Goal: Task Accomplishment & Management: Complete application form

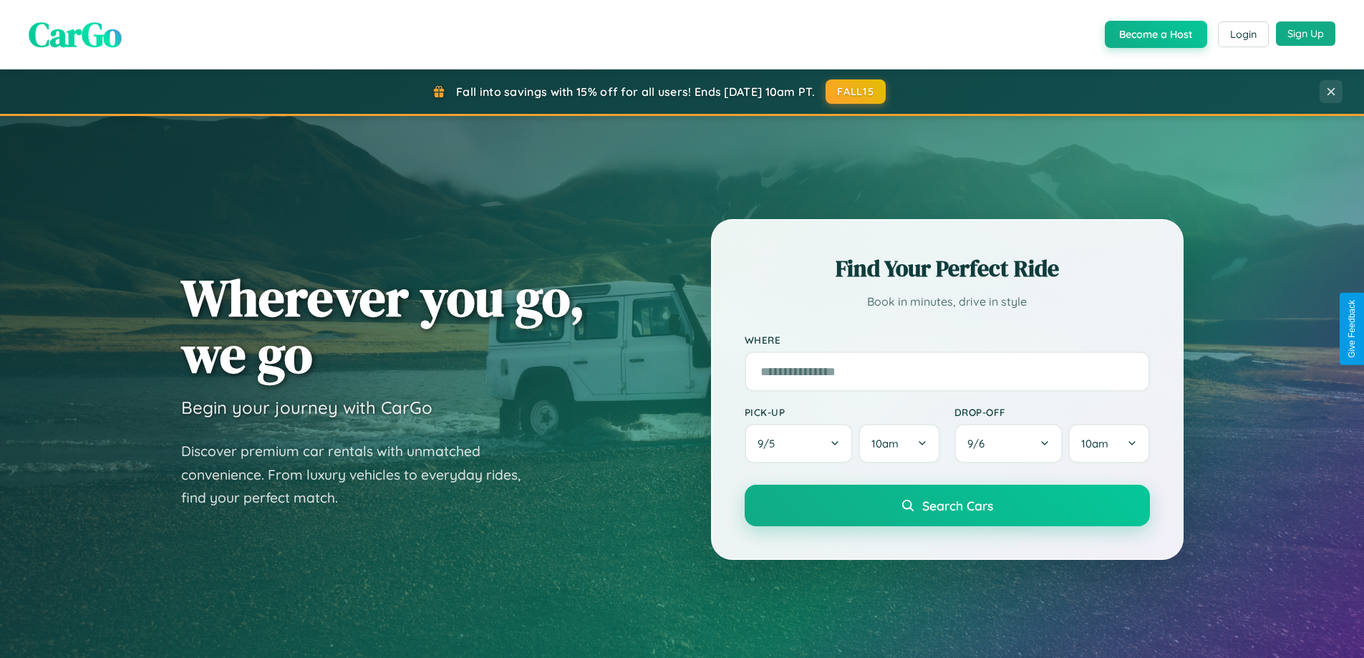
click at [1306, 34] on button "Sign Up" at bounding box center [1305, 33] width 59 height 24
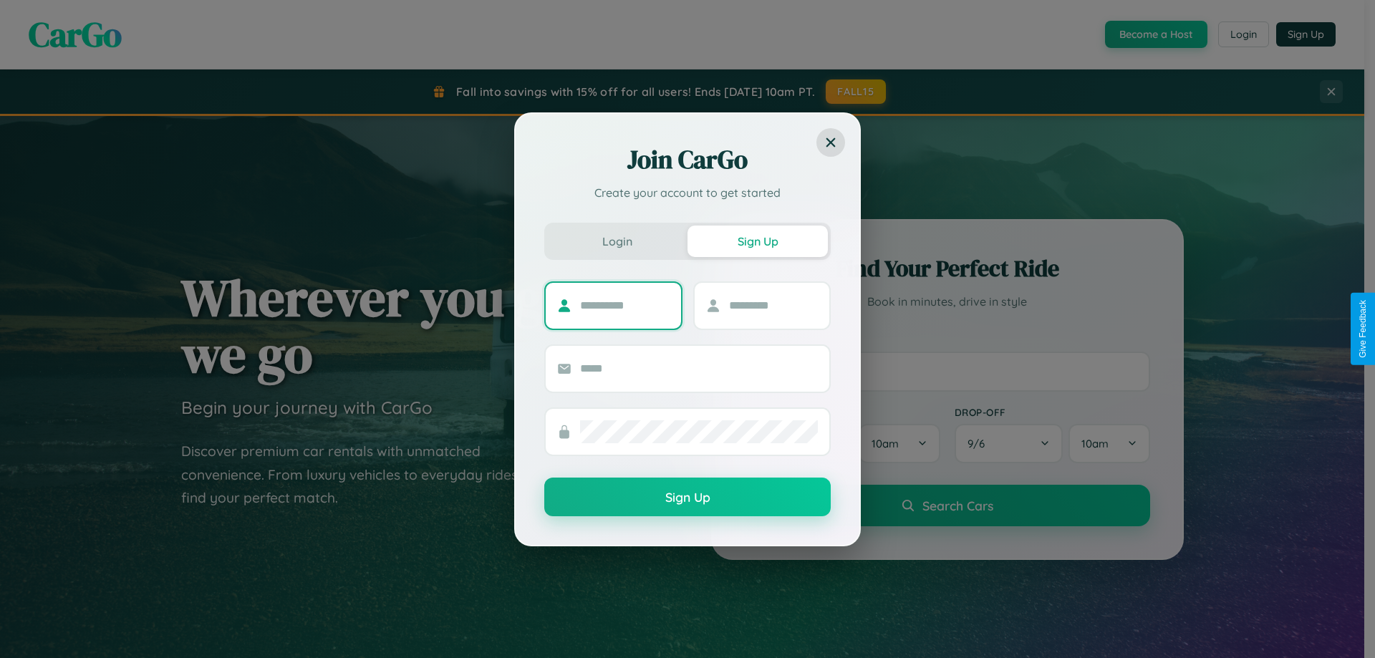
click at [625, 305] on input "text" at bounding box center [625, 305] width 90 height 23
type input "*******"
click at [773, 305] on input "text" at bounding box center [774, 305] width 90 height 23
type input "******"
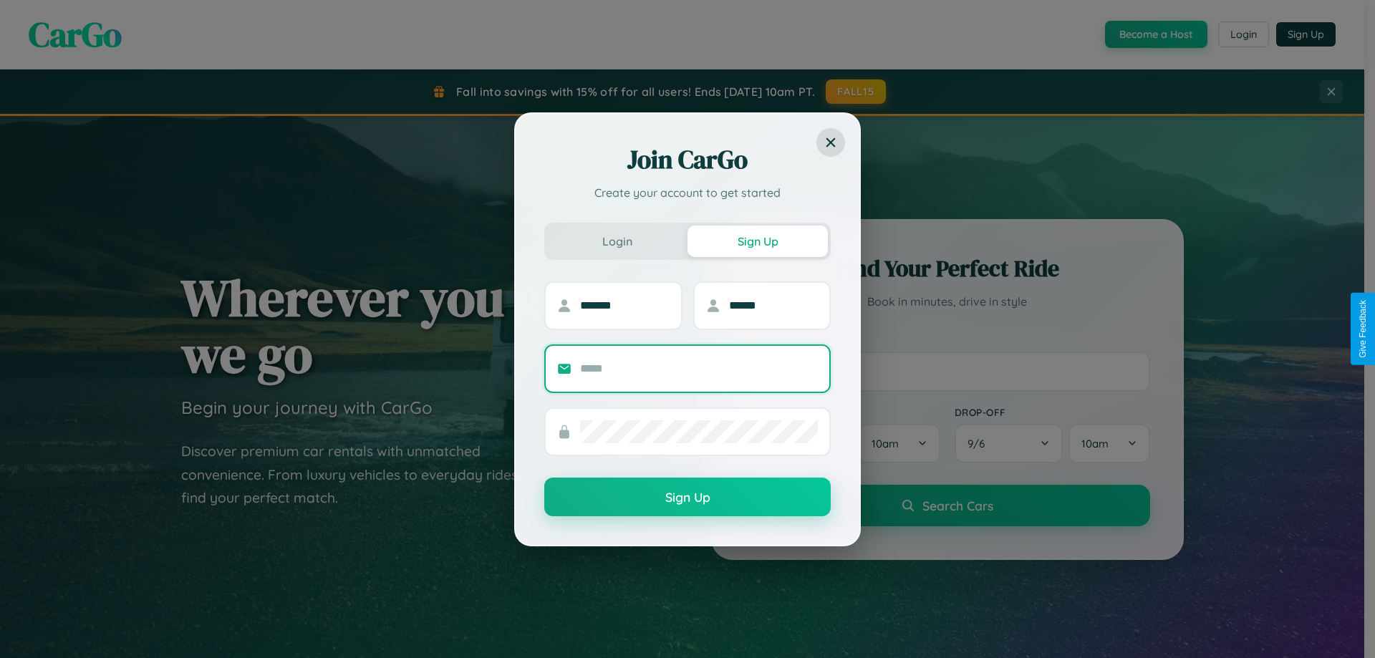
click at [699, 368] on input "text" at bounding box center [699, 368] width 238 height 23
type input "**********"
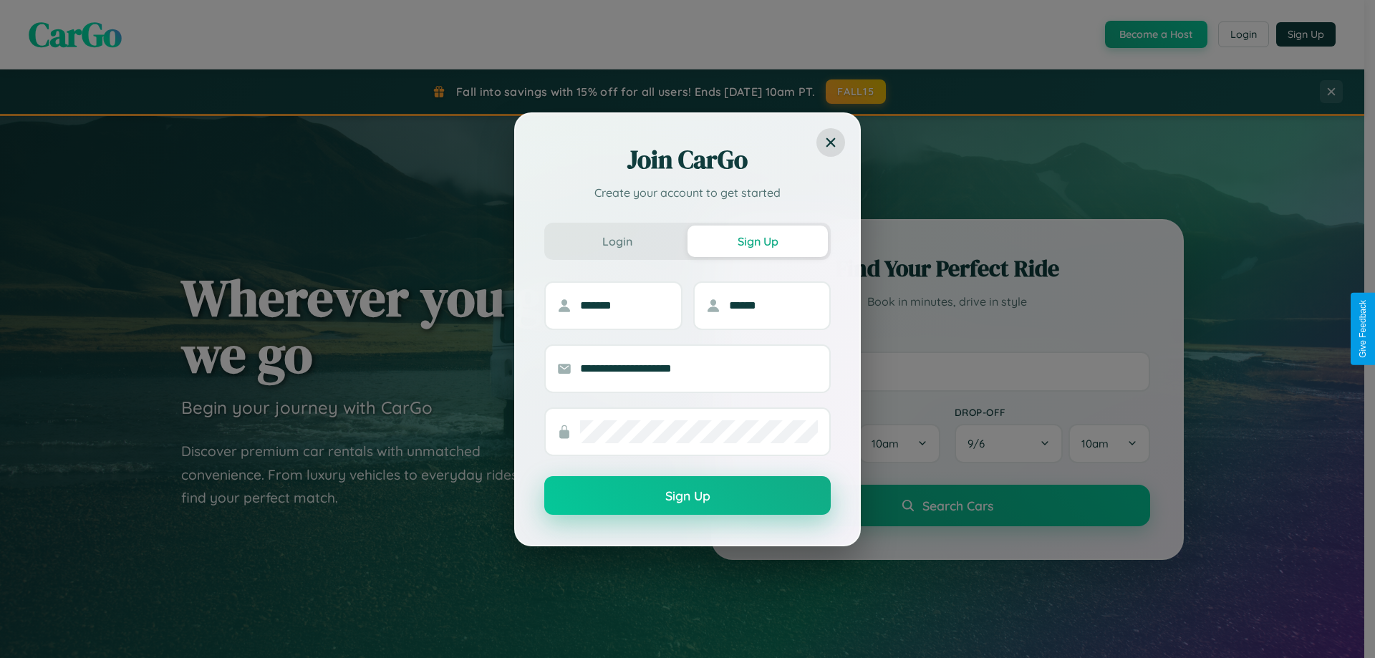
click at [688, 496] on button "Sign Up" at bounding box center [687, 495] width 287 height 39
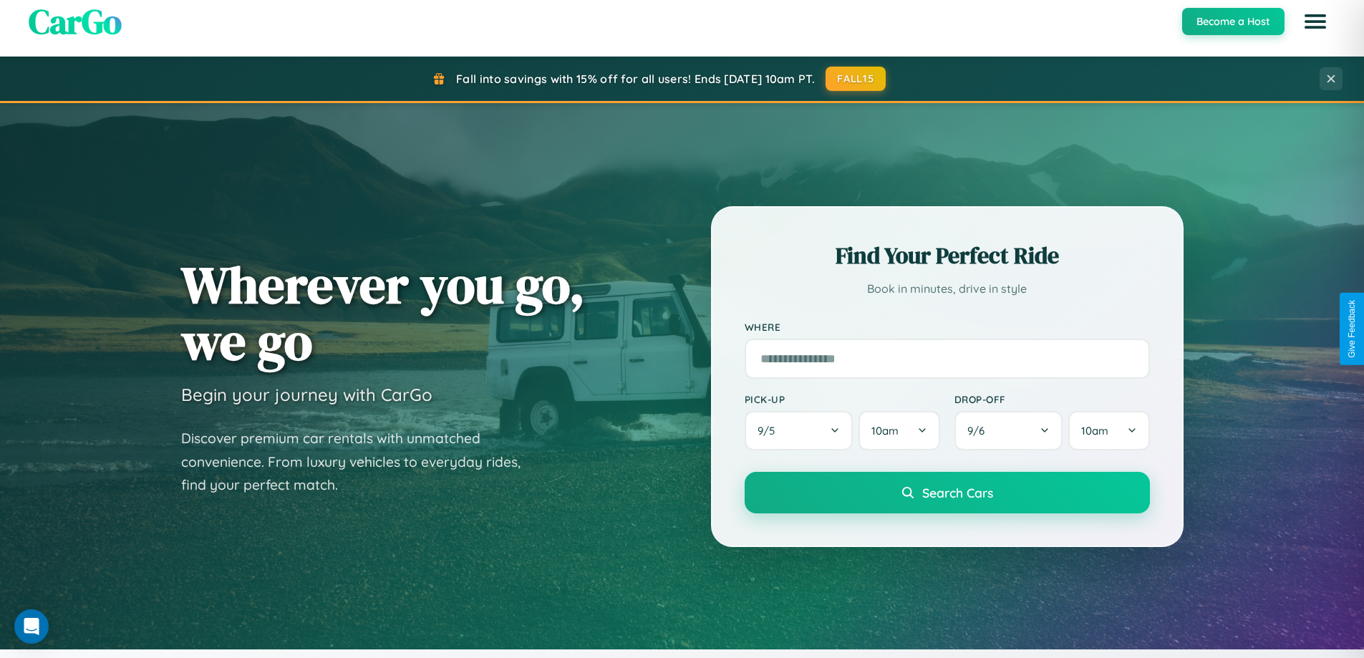
scroll to position [986, 0]
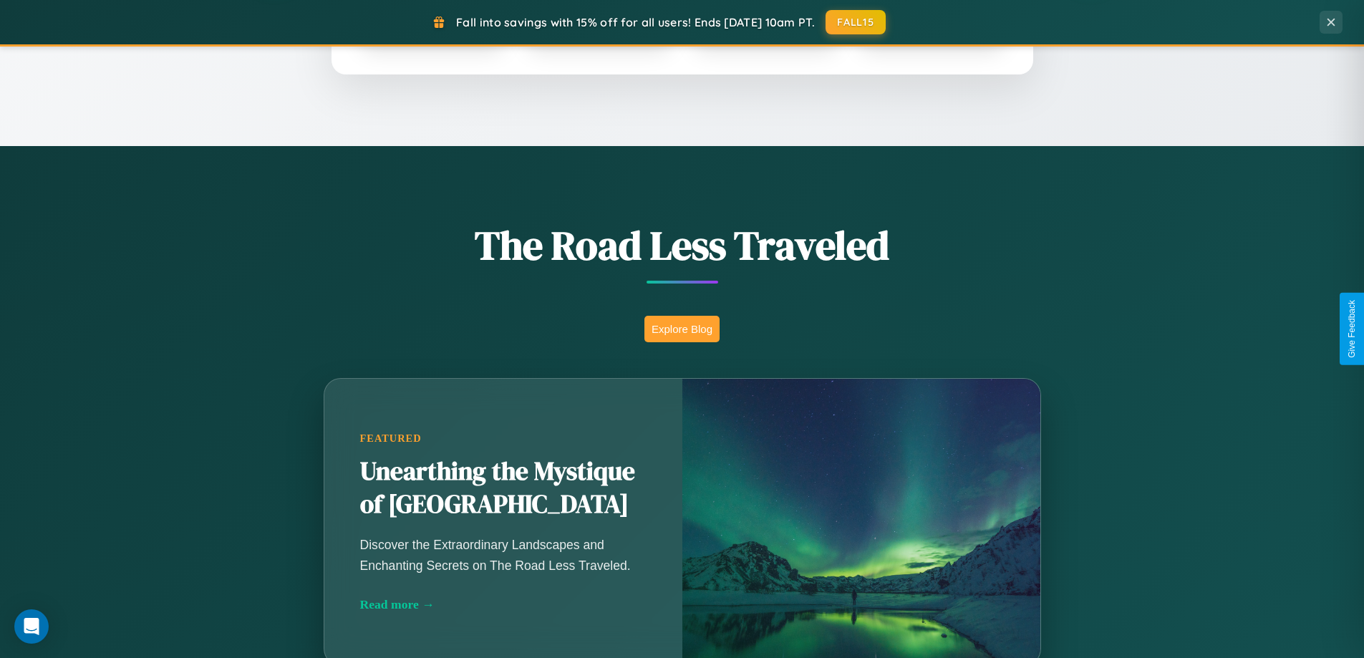
click at [682, 329] on button "Explore Blog" at bounding box center [682, 329] width 75 height 27
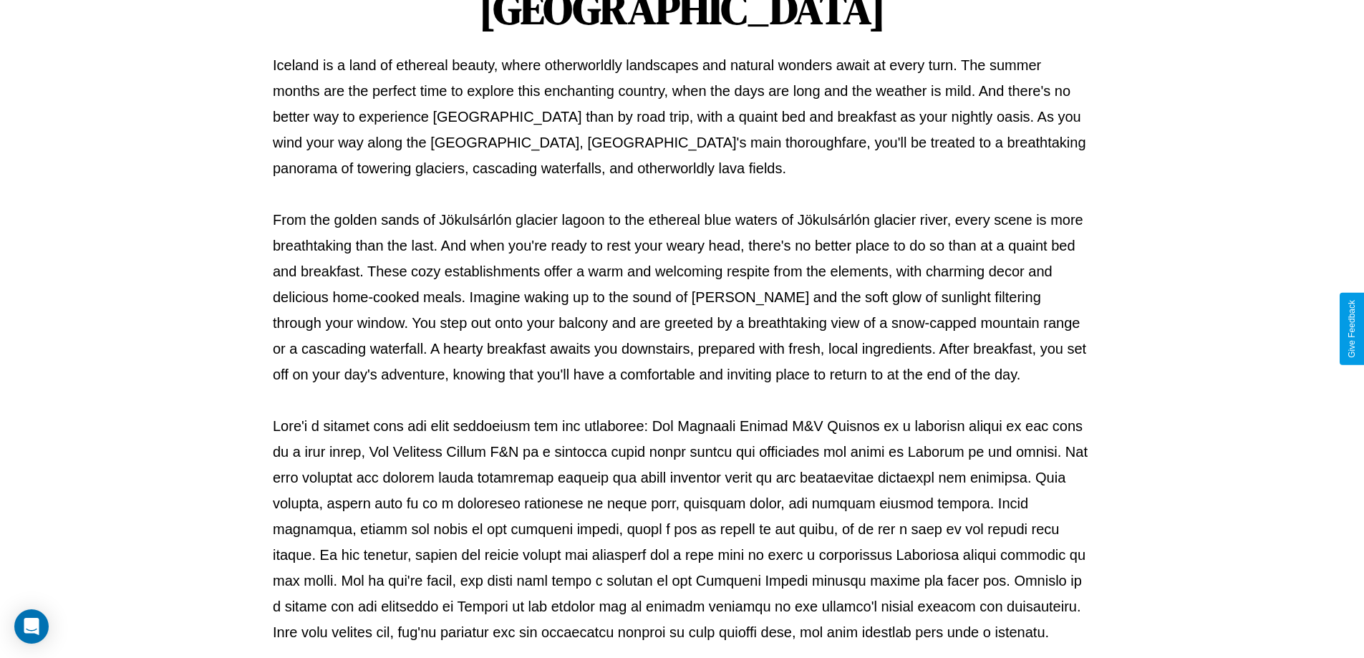
scroll to position [463, 0]
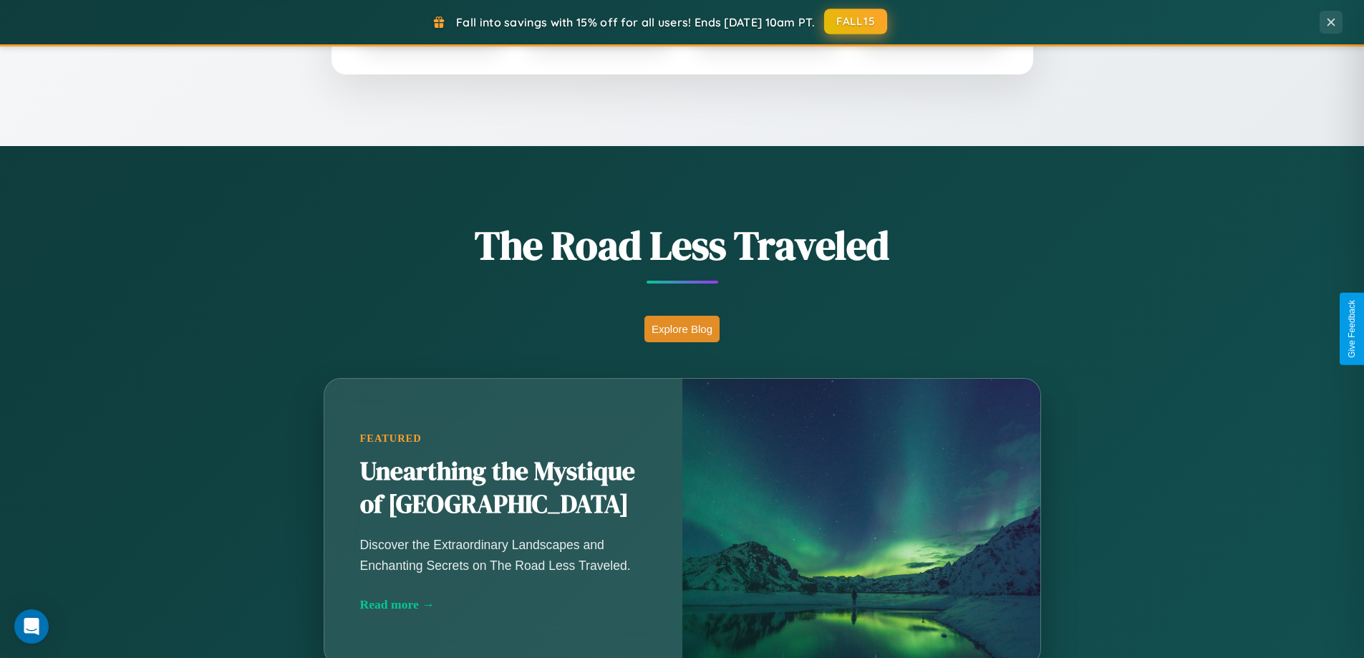
click at [857, 21] on button "FALL15" at bounding box center [855, 22] width 63 height 26
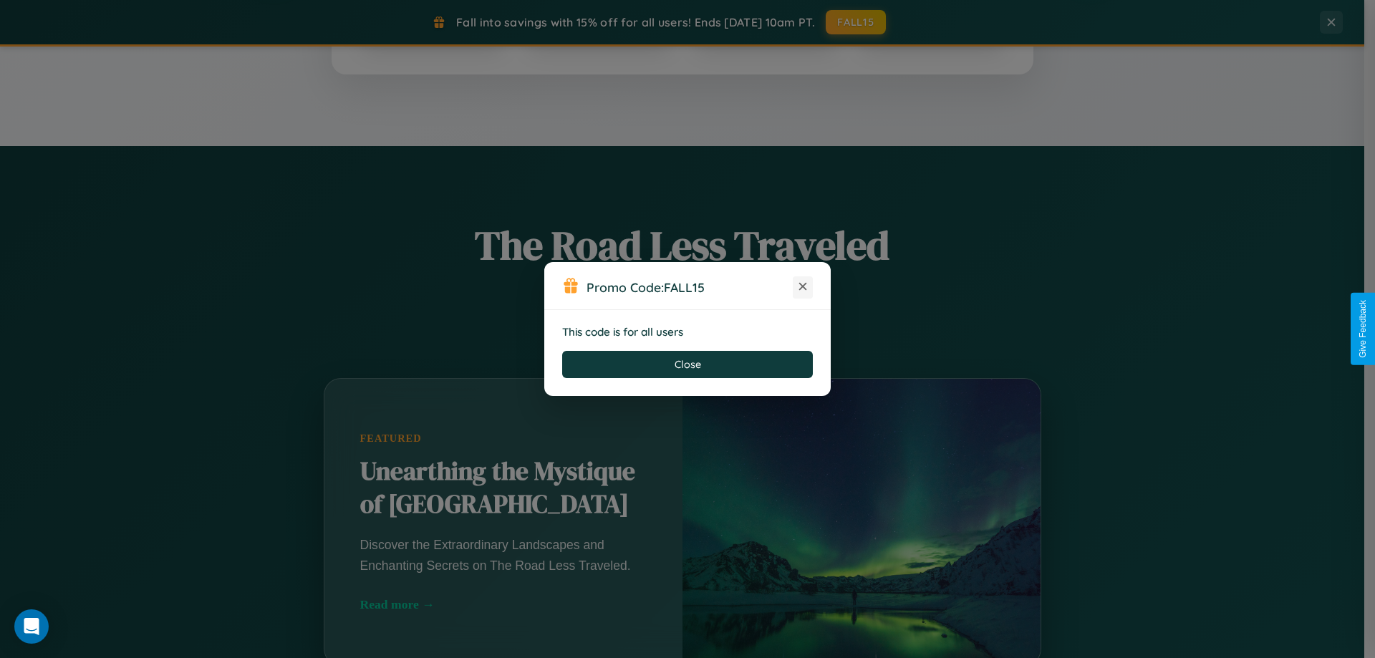
click at [803, 287] on icon at bounding box center [803, 286] width 14 height 14
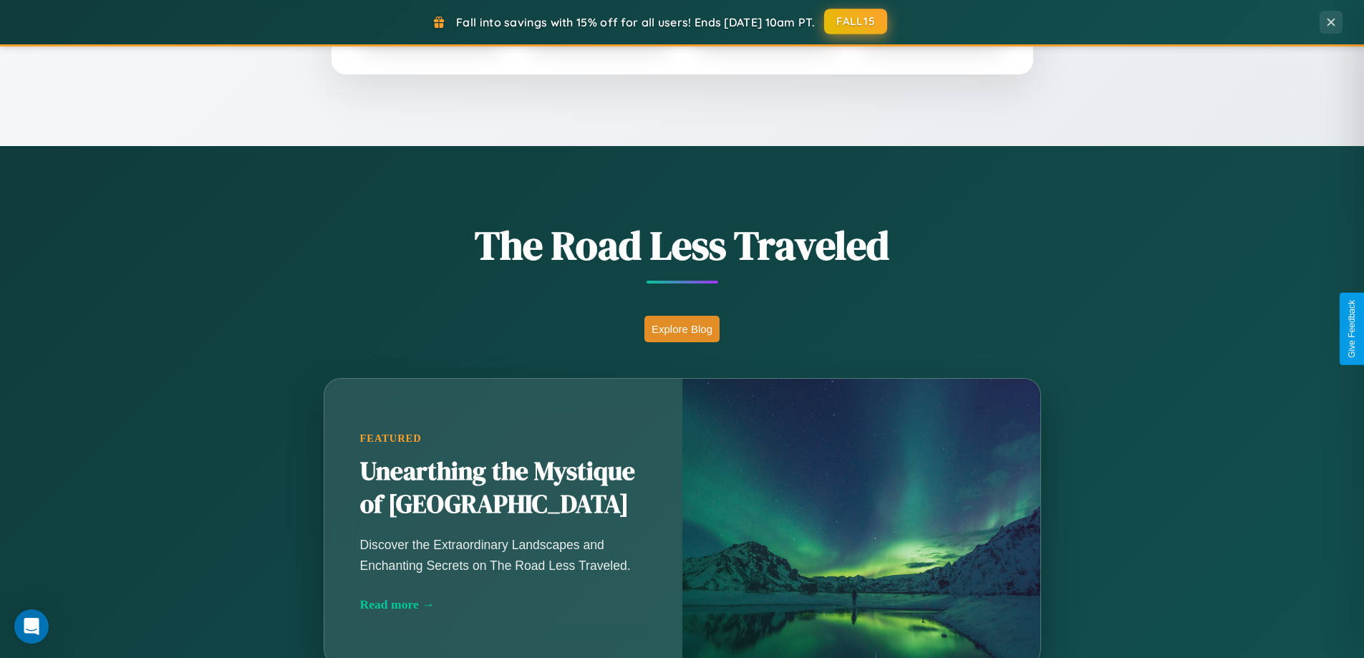
click at [857, 21] on button "FALL15" at bounding box center [855, 22] width 63 height 26
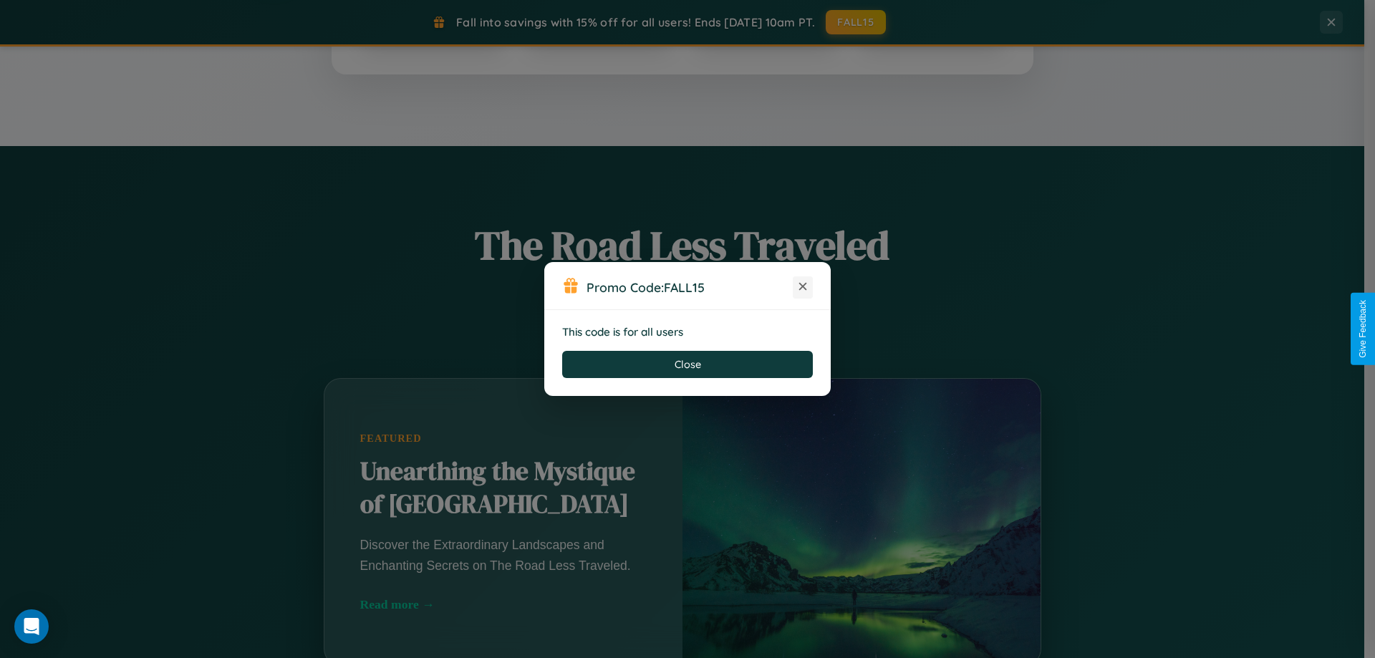
click at [803, 287] on icon at bounding box center [803, 286] width 14 height 14
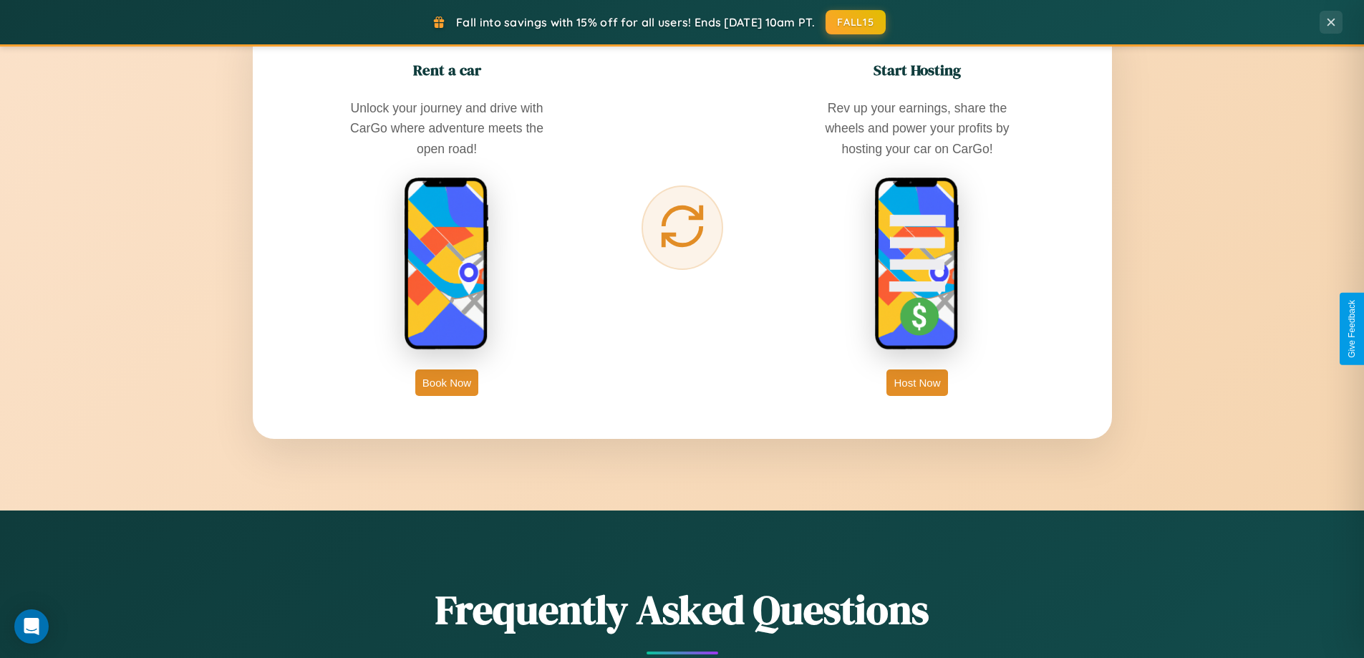
scroll to position [2301, 0]
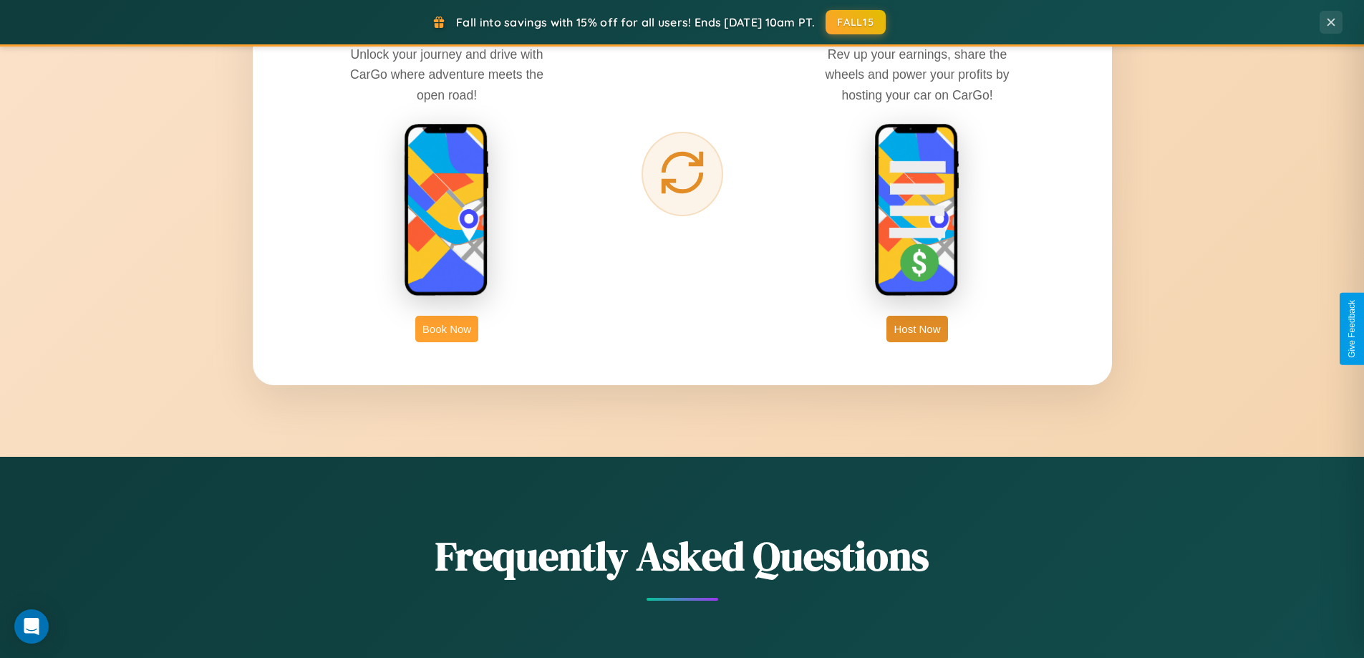
click at [447, 329] on button "Book Now" at bounding box center [446, 329] width 63 height 27
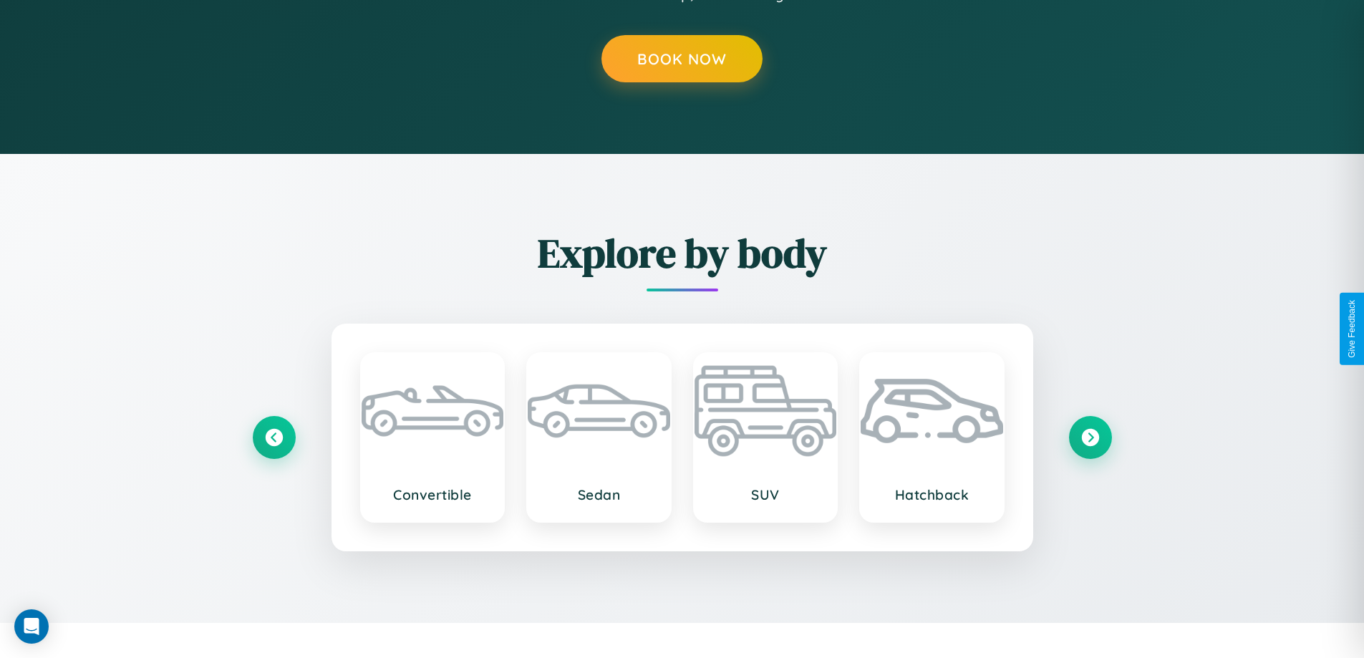
scroll to position [1453, 0]
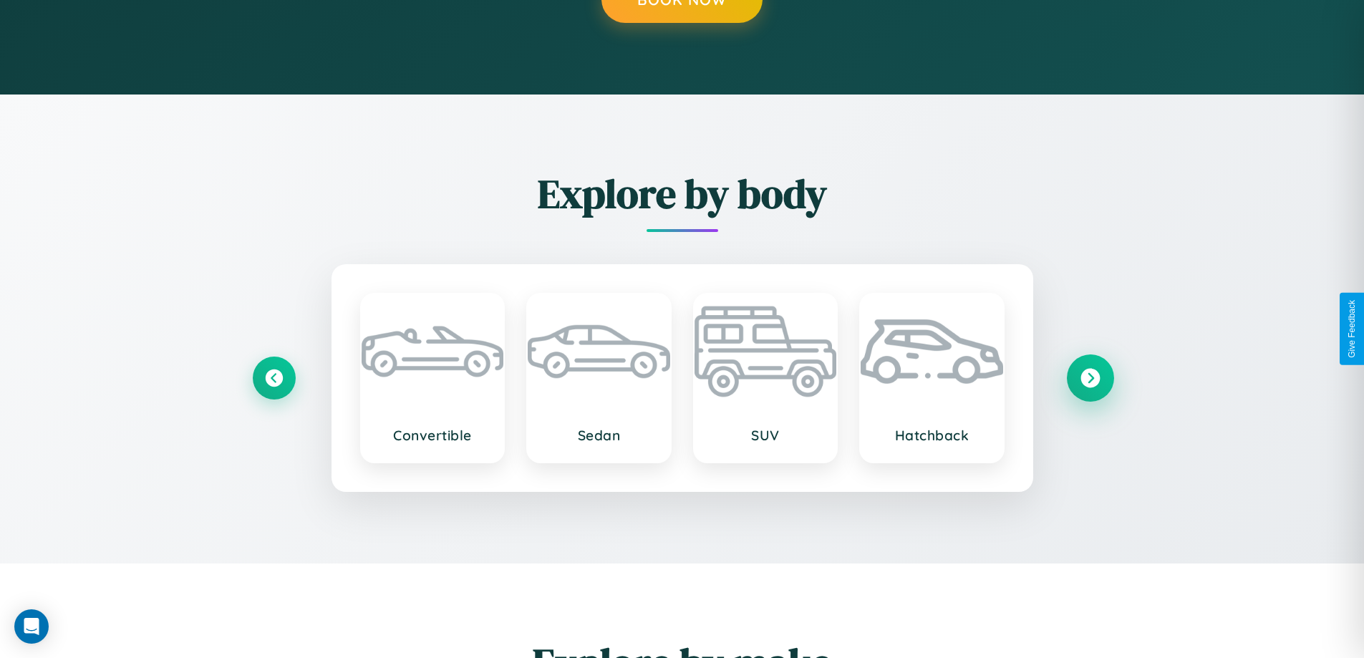
click at [1090, 377] on icon at bounding box center [1090, 377] width 19 height 19
